Goal: Transaction & Acquisition: Download file/media

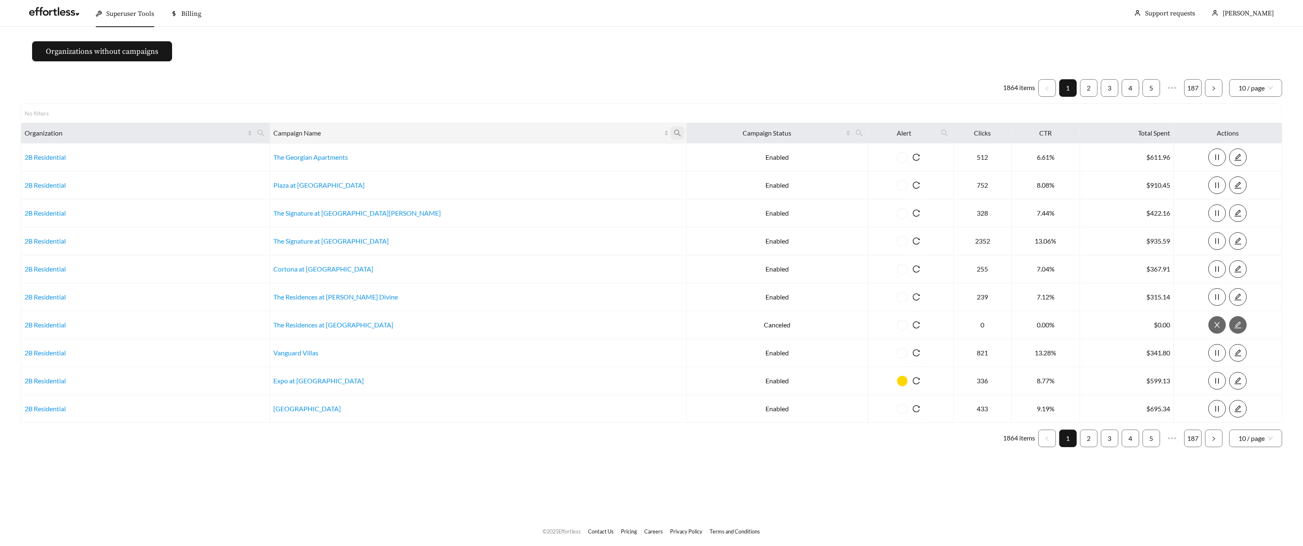
click at [674, 133] on icon "search" at bounding box center [678, 133] width 8 height 8
click at [538, 163] on div "Reset Ok" at bounding box center [539, 163] width 92 height 44
click at [536, 148] on input "text" at bounding box center [538, 154] width 85 height 18
type input "*"
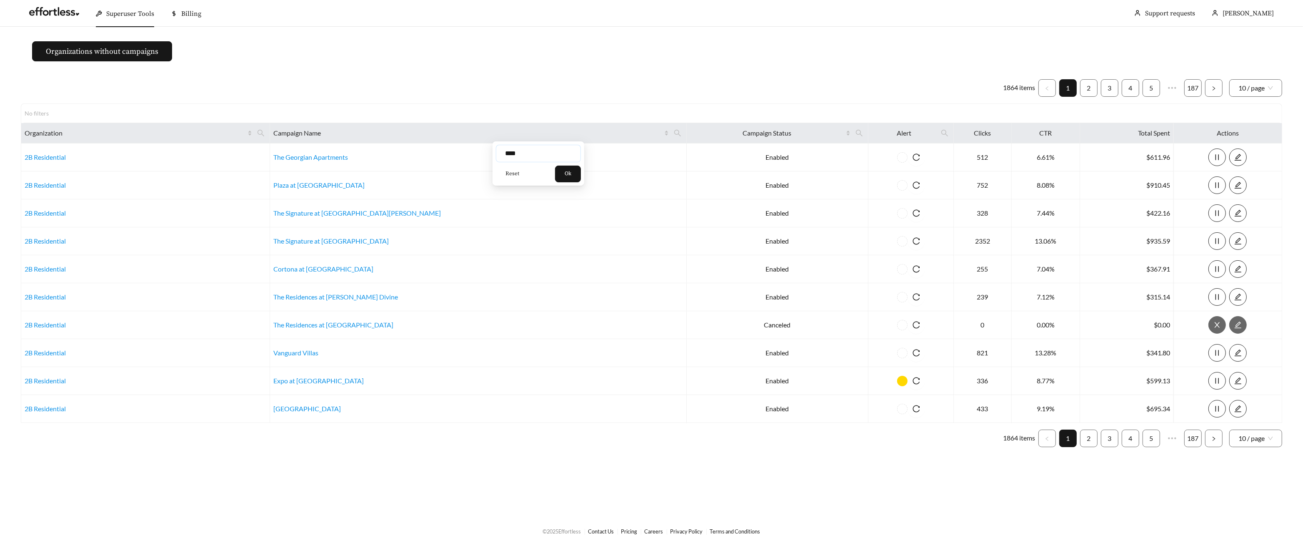
type input "****"
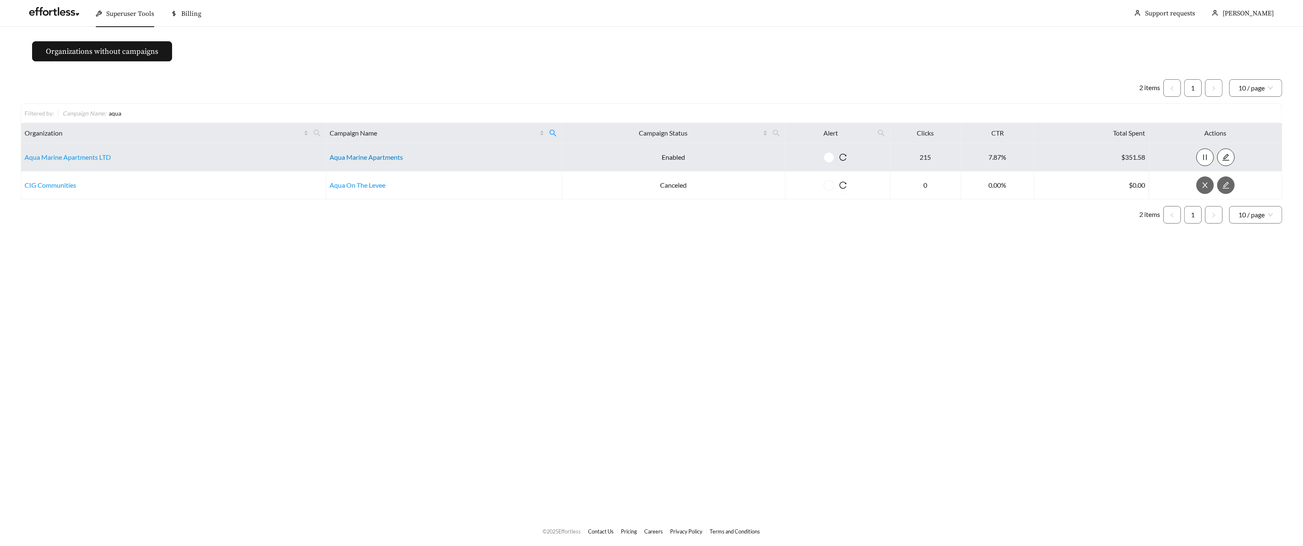
click at [362, 158] on link "Aqua Marine Apartments" at bounding box center [366, 157] width 73 height 8
click at [88, 162] on td "Aqua Marine Apartments LTD" at bounding box center [173, 157] width 305 height 28
click at [87, 160] on link "Aqua Marine Apartments LTD" at bounding box center [68, 157] width 86 height 8
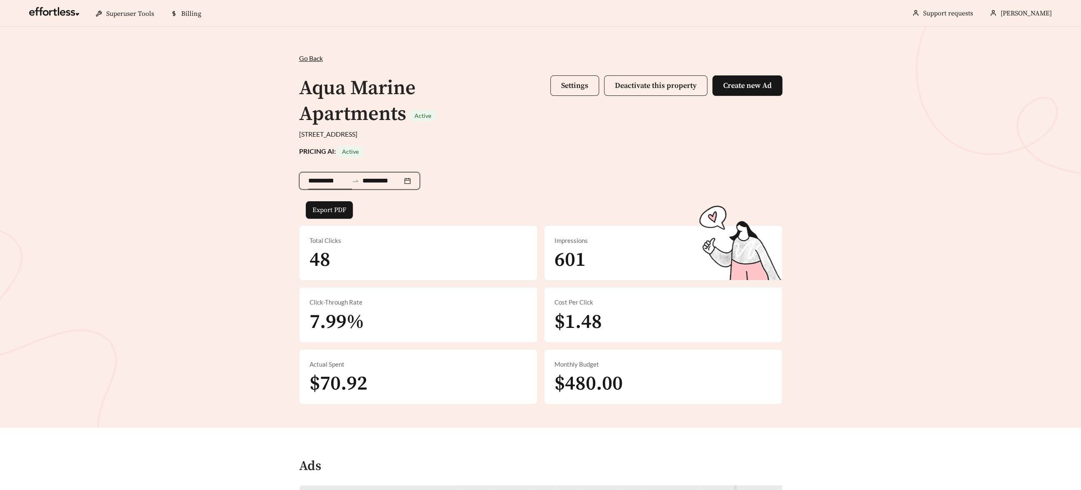
click at [318, 182] on input "**********" at bounding box center [328, 181] width 40 height 10
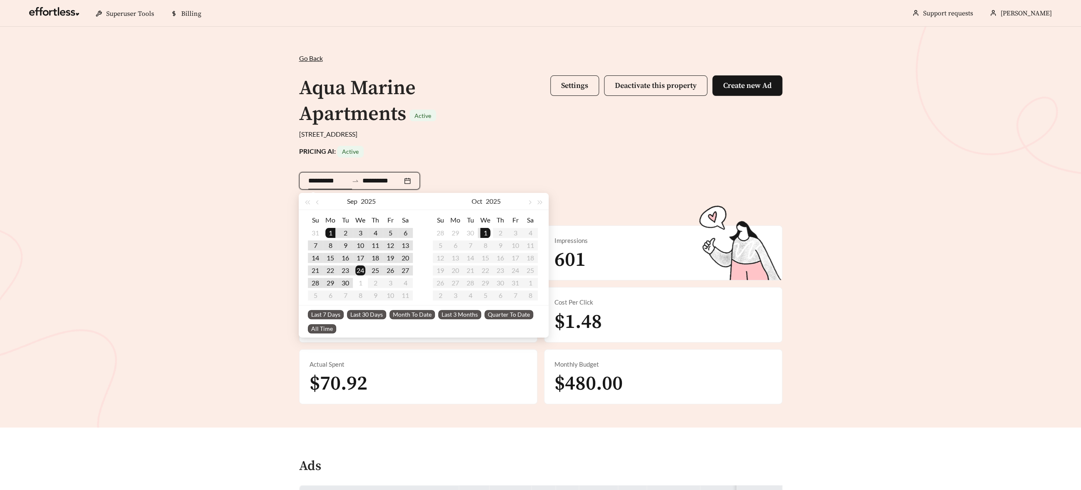
click at [360, 313] on span "Last 30 Days" at bounding box center [366, 314] width 39 height 9
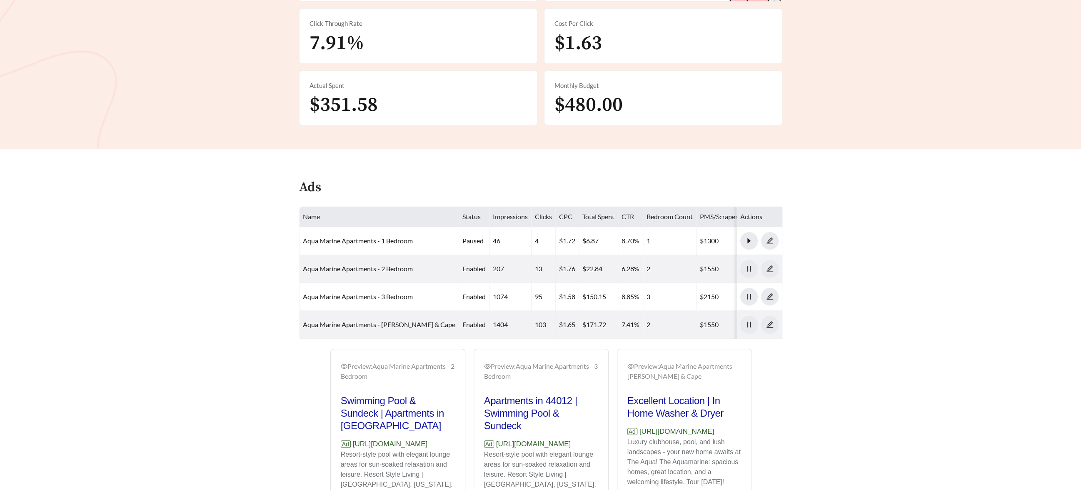
scroll to position [349, 0]
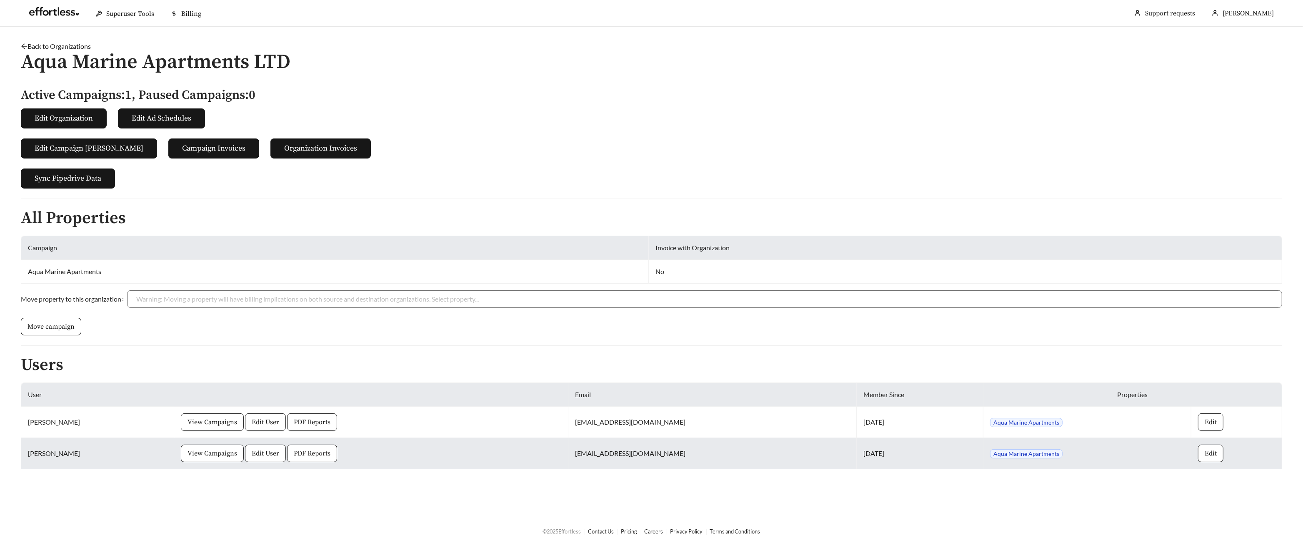
click at [294, 449] on span "PDF Reports" at bounding box center [312, 453] width 37 height 10
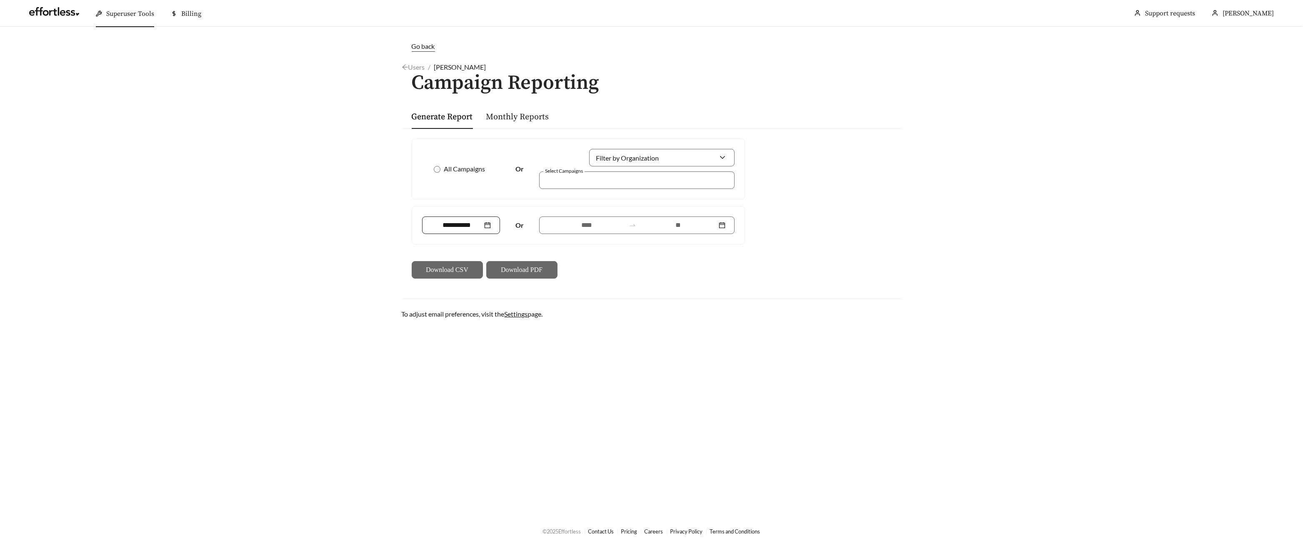
click at [460, 220] on input at bounding box center [457, 225] width 52 height 10
type input "*******"
click at [520, 318] on div "Sep" at bounding box center [524, 321] width 25 height 10
type input "*******"
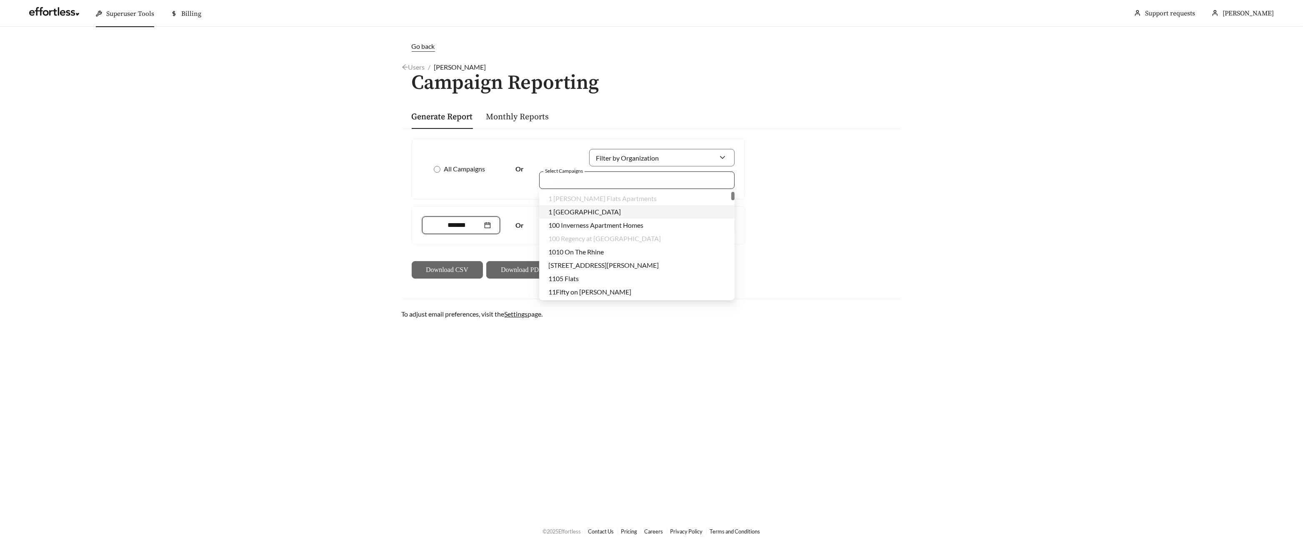
click at [592, 180] on div at bounding box center [631, 179] width 176 height 11
type input "**"
click at [606, 198] on span "Aqua Marine Apartments" at bounding box center [584, 198] width 73 height 8
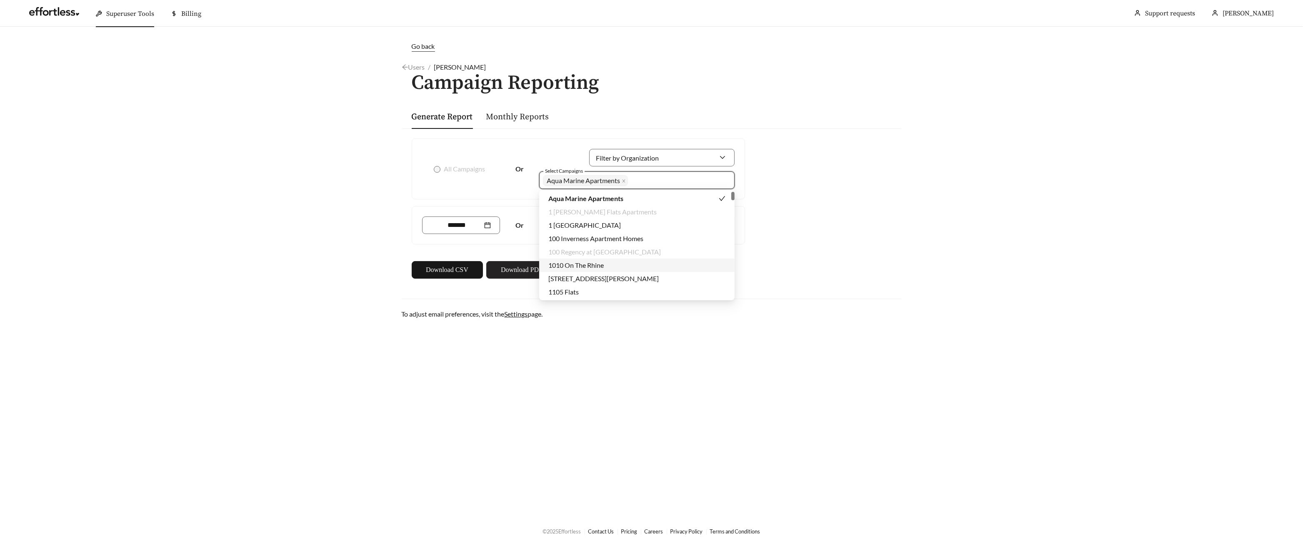
click at [522, 267] on span "Download PDF" at bounding box center [522, 270] width 42 height 10
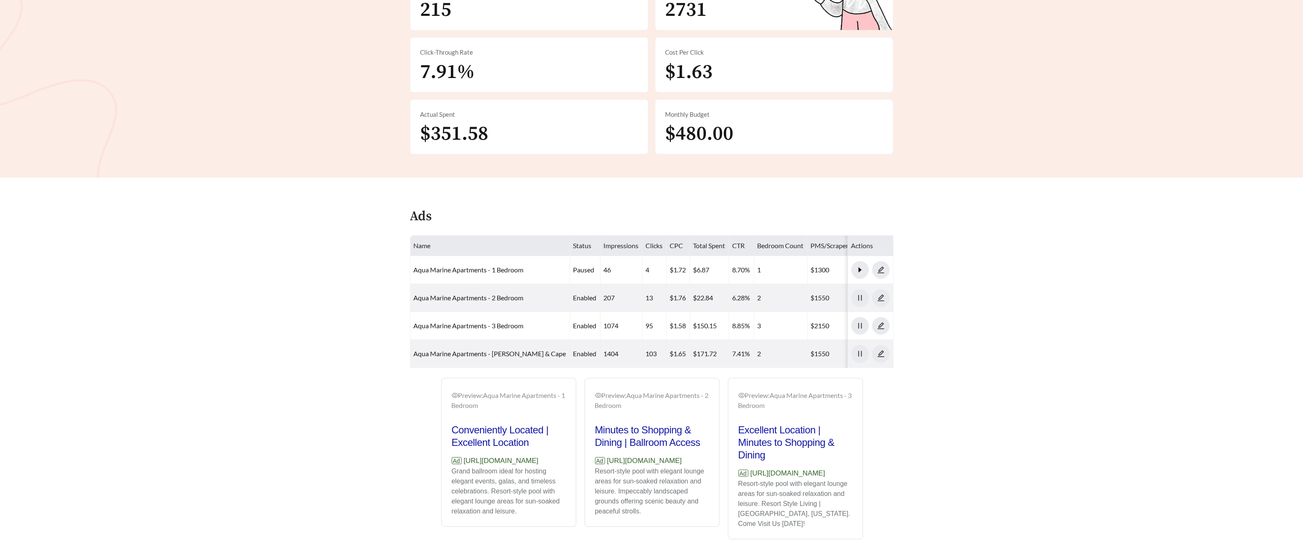
scroll to position [283, 0]
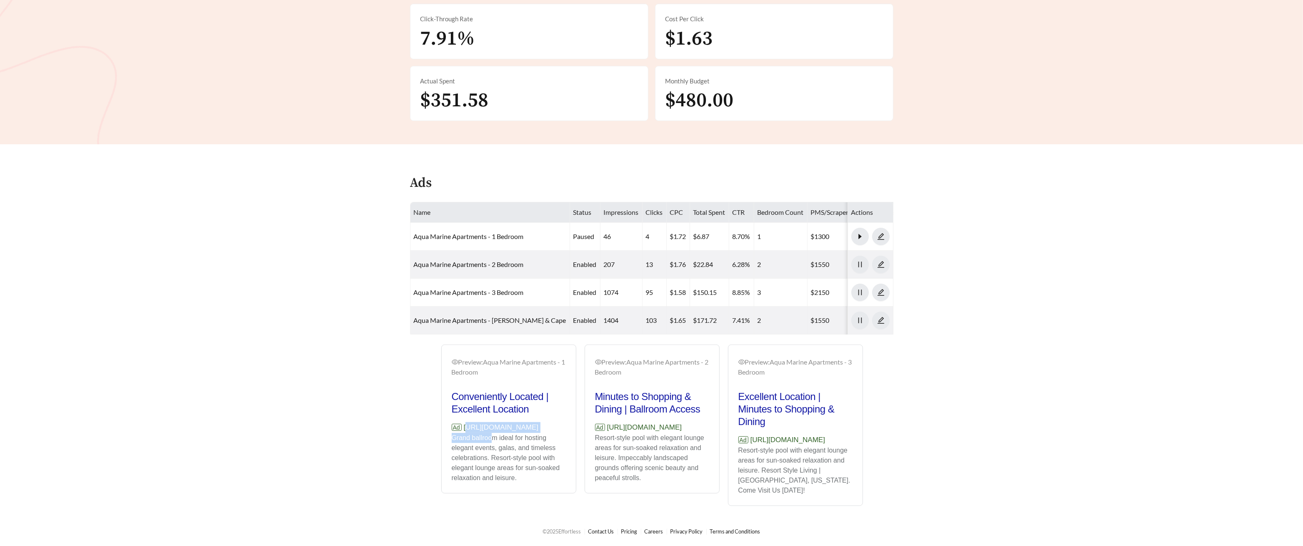
drag, startPoint x: 491, startPoint y: 454, endPoint x: 456, endPoint y: 441, distance: 37.6
click at [455, 441] on div "Conveniently Located | Excellent Location Ad https://aquamarine.effortlesslandi…" at bounding box center [509, 436] width 114 height 93
click at [480, 433] on p "Ad https://aquamarine.effortlesslanding.com" at bounding box center [509, 427] width 114 height 11
click at [470, 433] on p "Ad https://aquamarine.effortlesslanding.com" at bounding box center [509, 427] width 114 height 11
drag, startPoint x: 478, startPoint y: 446, endPoint x: 453, endPoint y: 438, distance: 26.6
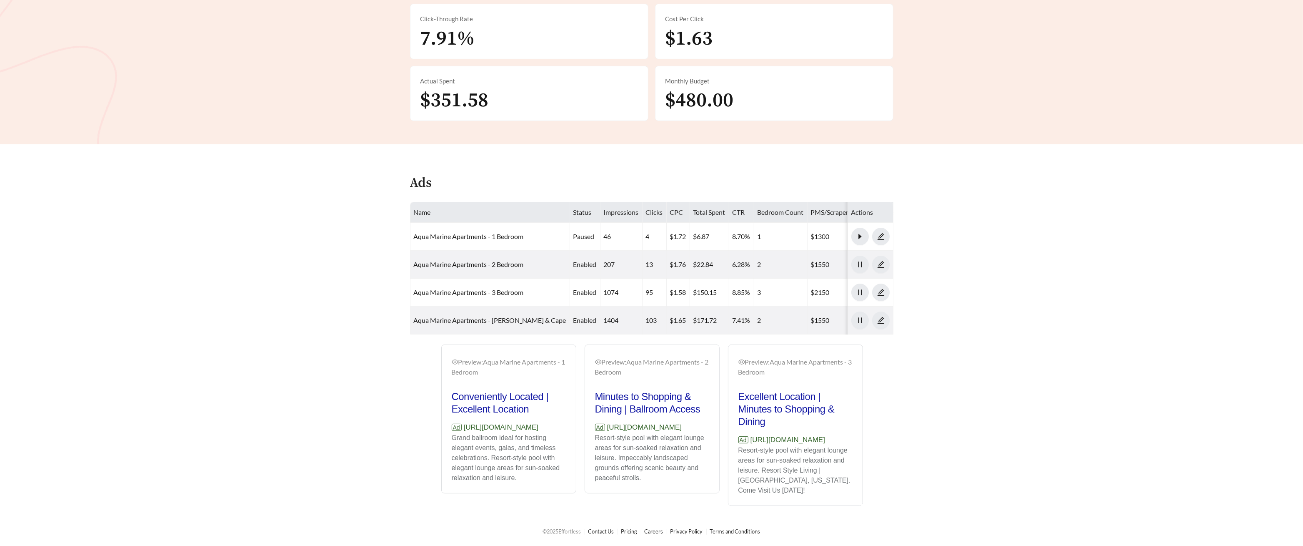
click at [452, 433] on p "Ad https://aquamarine.effortlesslanding.com" at bounding box center [509, 427] width 114 height 11
copy p "https://aquamarine.effortlesslanding.com"
click at [390, 408] on main "**********" at bounding box center [651, 129] width 1303 height 772
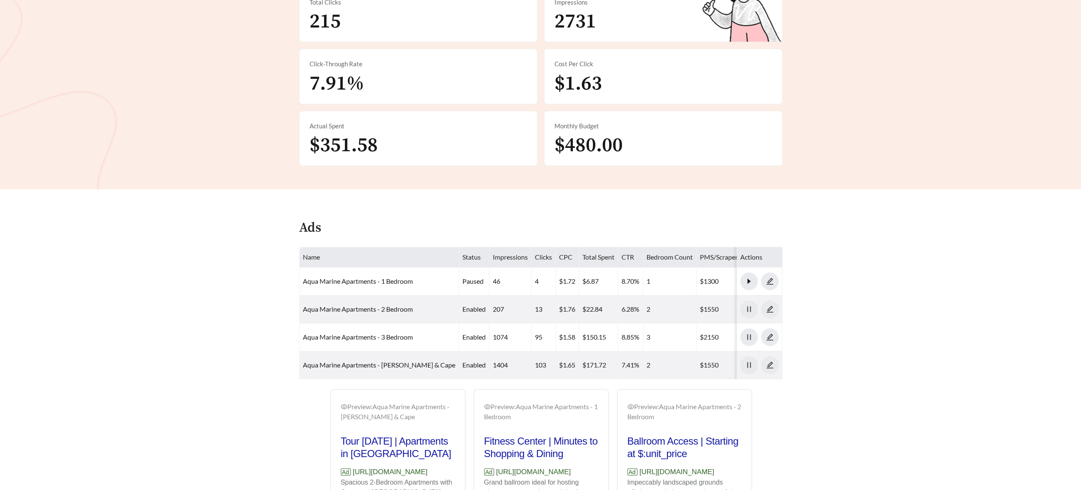
scroll to position [339, 0]
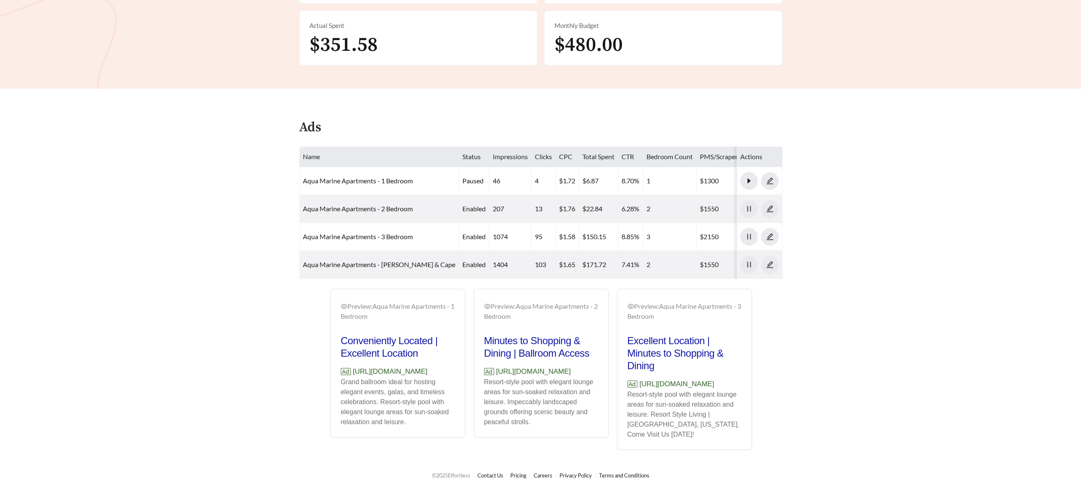
click at [499, 427] on p "Resort-style pool with elegant lounge areas for sun-soaked relaxation and leisu…" at bounding box center [541, 402] width 114 height 50
drag, startPoint x: 508, startPoint y: 392, endPoint x: 479, endPoint y: 382, distance: 30.4
click at [479, 382] on div "Preview: Aqua Marine Apartments - 2 Bedroom Minutes to Shopping & Dining | Ball…" at bounding box center [541, 364] width 134 height 146
copy p "https://aquamarine.effortlesslanding.com"
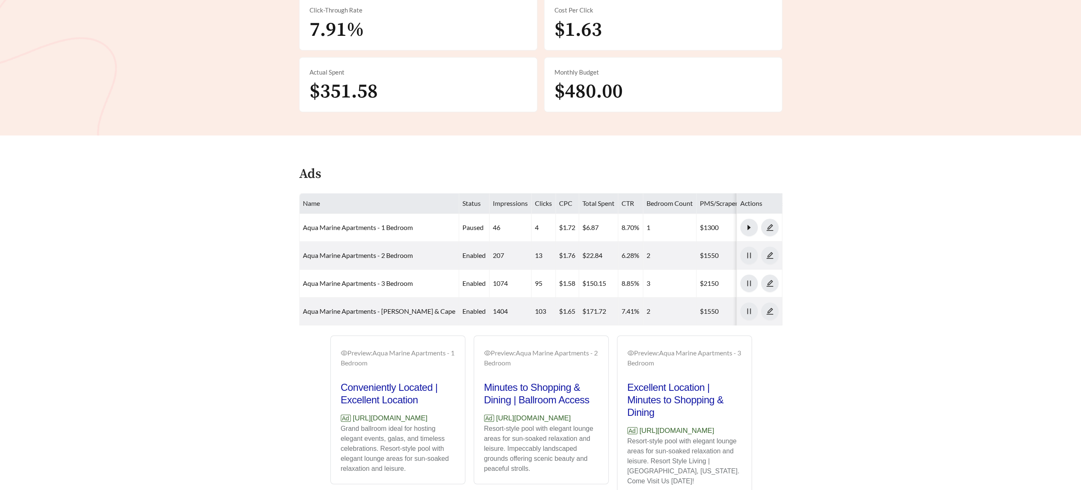
scroll to position [293, 0]
click at [191, 359] on main "**********" at bounding box center [540, 119] width 1081 height 772
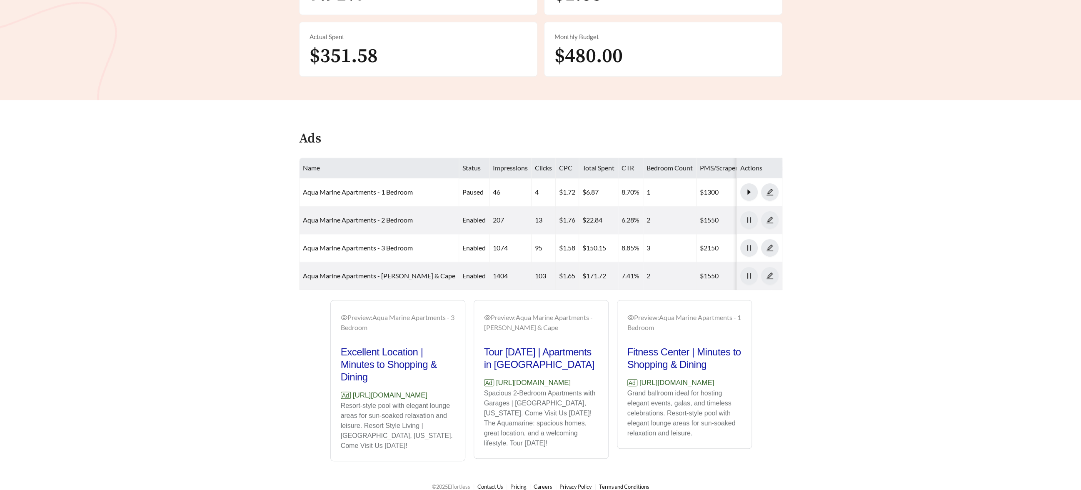
scroll to position [339, 0]
